Goal: Transaction & Acquisition: Purchase product/service

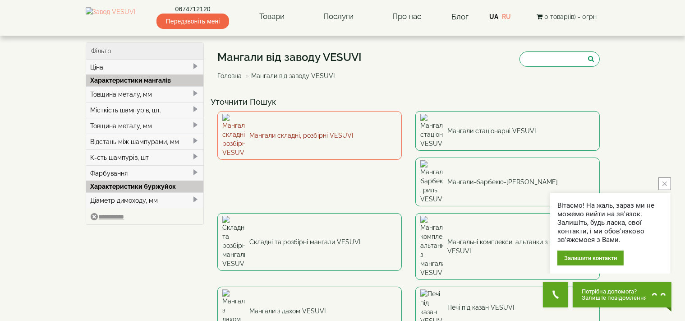
click at [302, 124] on link "Мангали складні, розбірні VESUVI" at bounding box center [309, 135] width 184 height 49
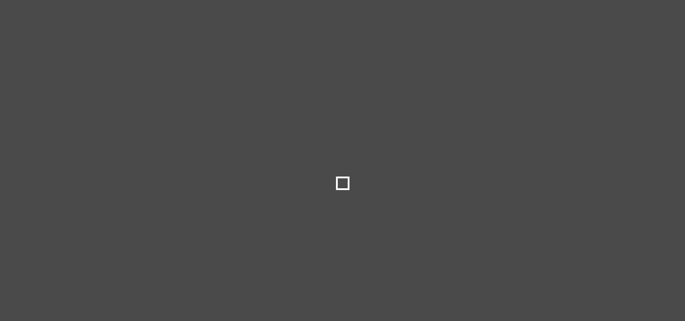
type input "***"
type input "*****"
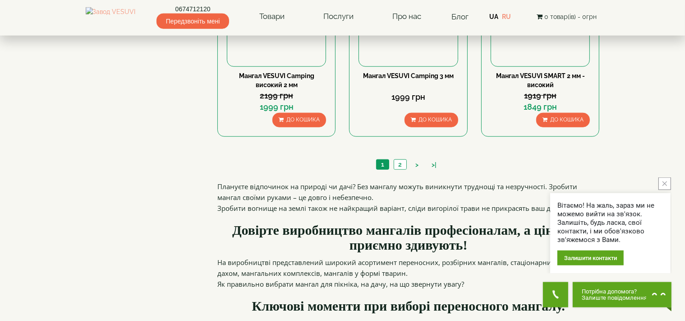
scroll to position [953, 0]
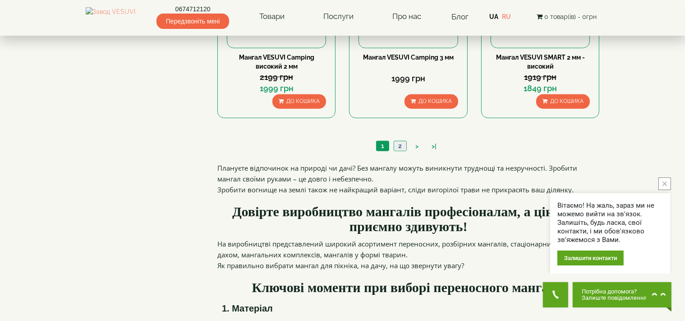
click at [401, 144] on link "2" at bounding box center [400, 145] width 13 height 9
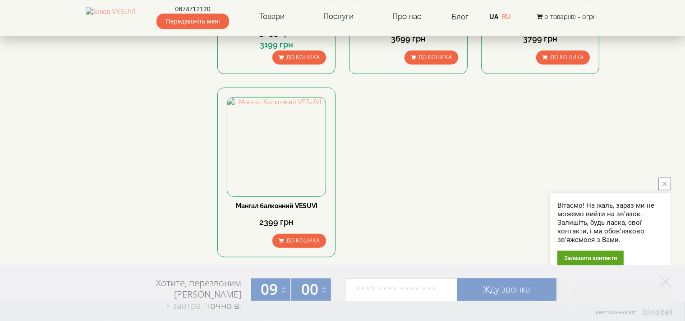
scroll to position [619, 0]
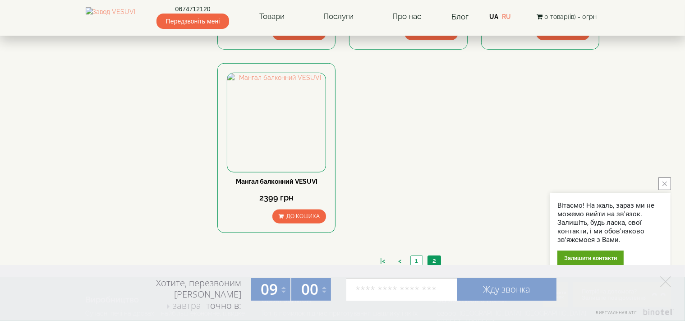
click at [436, 263] on li "2" at bounding box center [435, 260] width 14 height 10
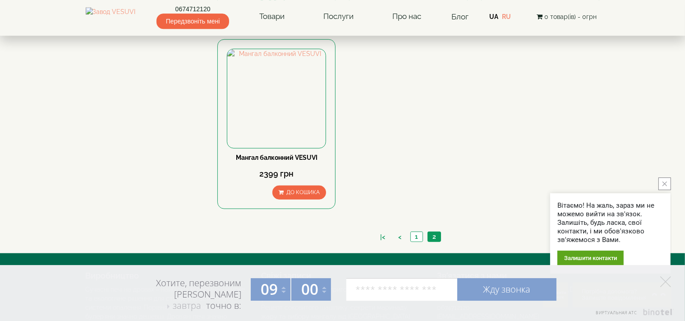
scroll to position [667, 0]
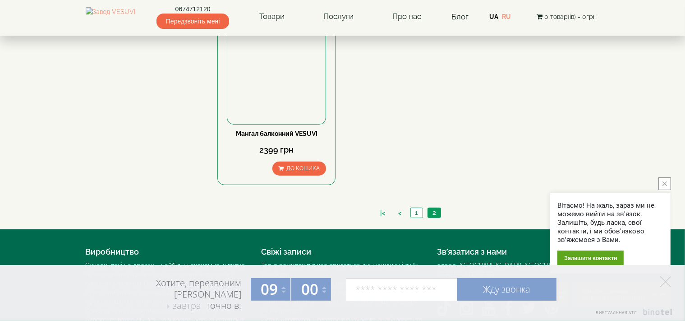
click at [666, 185] on icon "close button" at bounding box center [665, 183] width 5 height 5
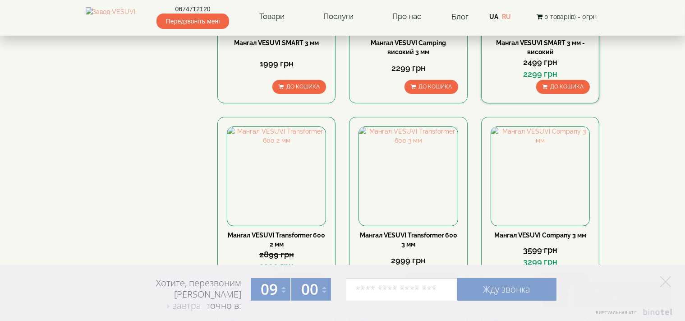
scroll to position [0, 0]
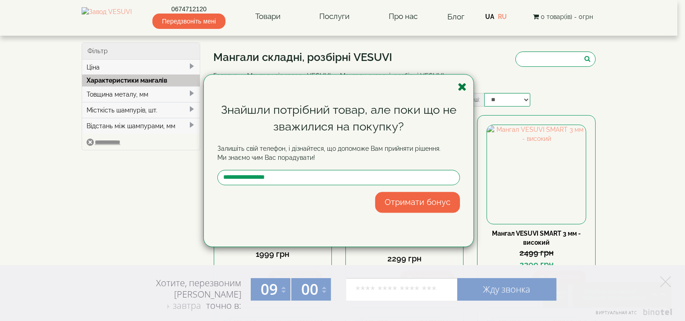
click at [463, 87] on icon "button" at bounding box center [462, 86] width 9 height 11
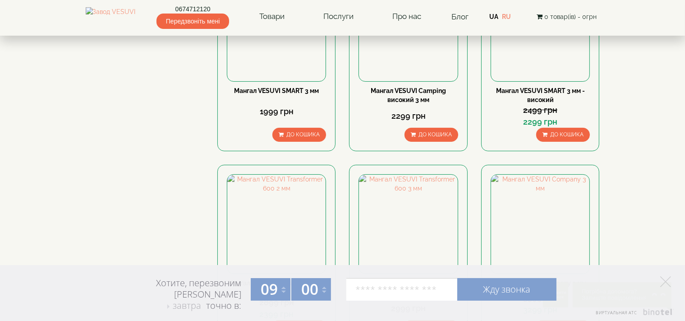
scroll to position [190, 0]
